Goal: Information Seeking & Learning: Learn about a topic

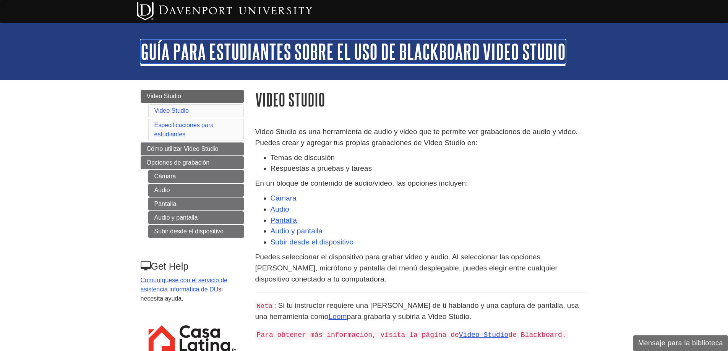
click at [150, 49] on link "Guía para estudiantes sobre el uso de Blackboard Video Studio" at bounding box center [353, 52] width 425 height 24
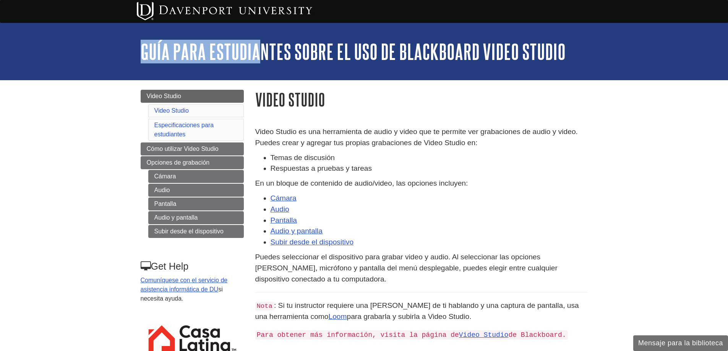
click at [263, 50] on div "My [PERSON_NAME] DU Library Library Guides Casa Latina Guía para estudiantes so…" at bounding box center [364, 51] width 728 height 57
click at [128, 43] on div "My [PERSON_NAME] DU Library Library Guides Casa Latina Guía para estudiantes so…" at bounding box center [364, 51] width 728 height 57
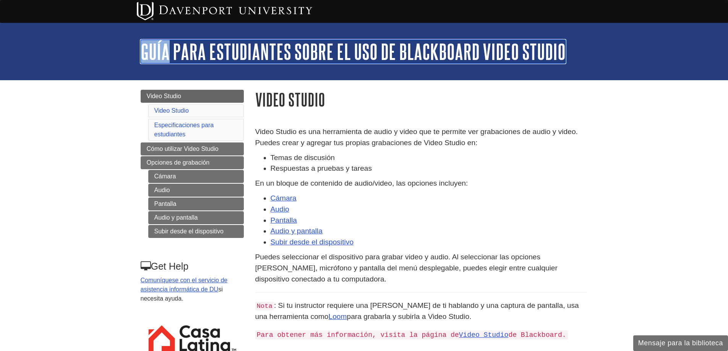
click at [174, 51] on link "Guía para estudiantes sobre el uso de Blackboard Video Studio" at bounding box center [353, 52] width 425 height 24
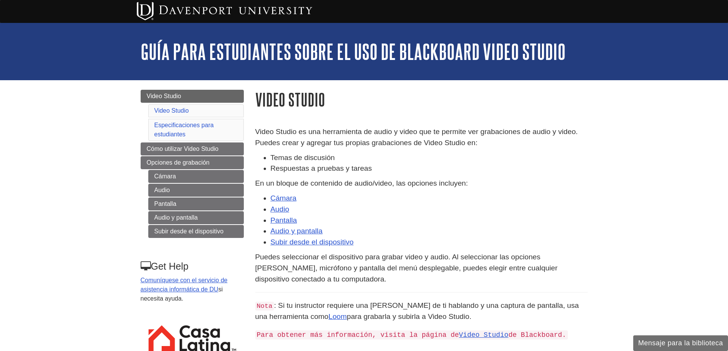
click at [174, 51] on link "Guía para estudiantes sobre el uso de Blackboard Video Studio" at bounding box center [353, 52] width 425 height 24
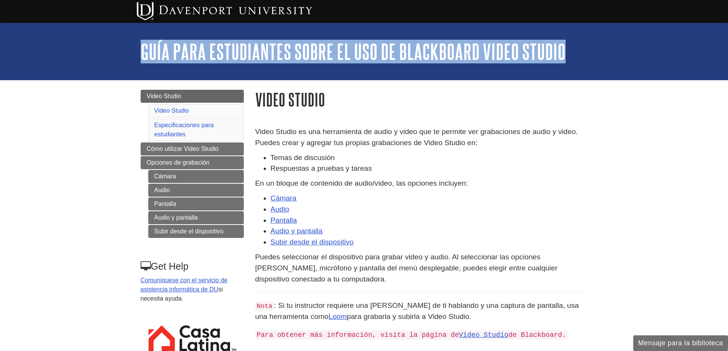
drag, startPoint x: 617, startPoint y: 44, endPoint x: 139, endPoint y: 48, distance: 478.3
click at [139, 48] on div "My [PERSON_NAME] DU Library Library Guides Casa Latina Guía para estudiantes so…" at bounding box center [364, 51] width 728 height 57
copy link "Guía para estudiantes sobre el uso de Blackboard Video Studio"
